Goal: Task Accomplishment & Management: Use online tool/utility

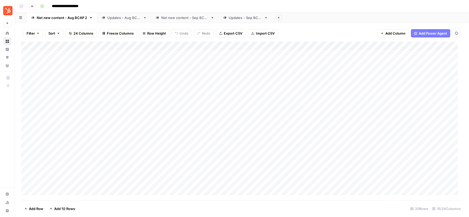
click at [306, 47] on div "Add Column" at bounding box center [242, 121] width 442 height 159
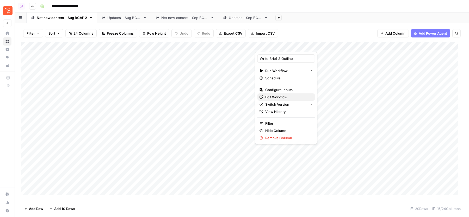
click at [271, 99] on span "Edit Workflow" at bounding box center [288, 97] width 46 height 5
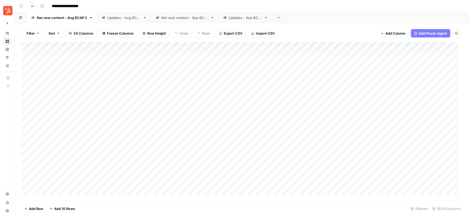
click at [120, 18] on div "Updates - Aug BCAP" at bounding box center [124, 17] width 34 height 5
click at [276, 44] on div "Add Column" at bounding box center [242, 104] width 442 height 124
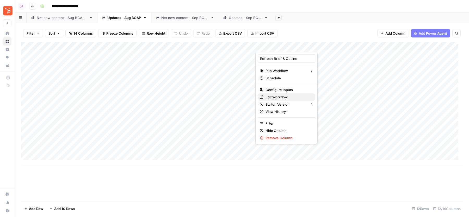
click at [268, 94] on link "Edit Workflow" at bounding box center [287, 97] width 58 height 7
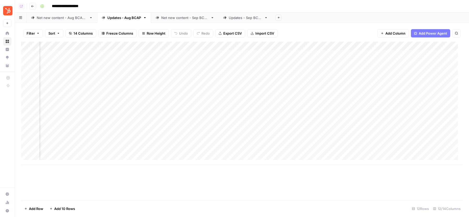
scroll to position [0, 87]
click at [283, 46] on div "Add Column" at bounding box center [242, 104] width 442 height 124
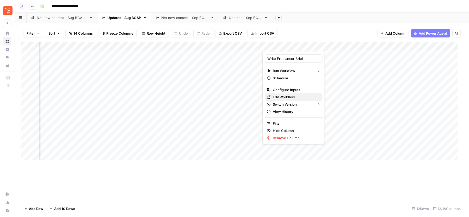
click at [279, 97] on span "Edit Workflow" at bounding box center [296, 97] width 46 height 5
